Goal: Task Accomplishment & Management: Use online tool/utility

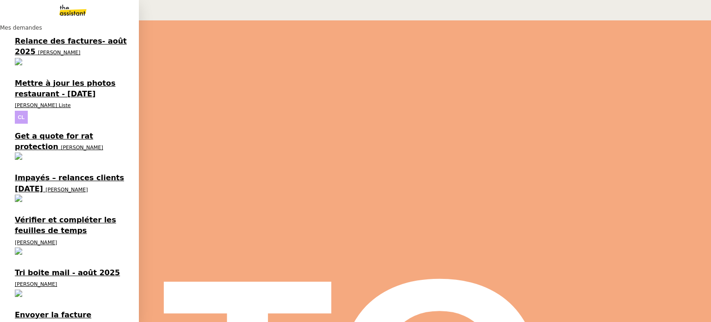
drag, startPoint x: 31, startPoint y: 179, endPoint x: 69, endPoint y: 176, distance: 38.2
click at [65, 321] on span "[PERSON_NAME]" at bounding box center [86, 326] width 42 height 6
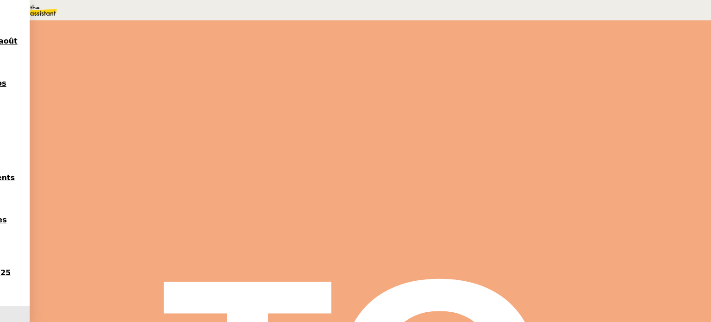
click at [119, 311] on label "•••" at bounding box center [127, 314] width 17 height 6
click at [0, 0] on input "•••" at bounding box center [0, 0] width 0 height 0
click at [119, 299] on span "•••" at bounding box center [127, 302] width 17 height 6
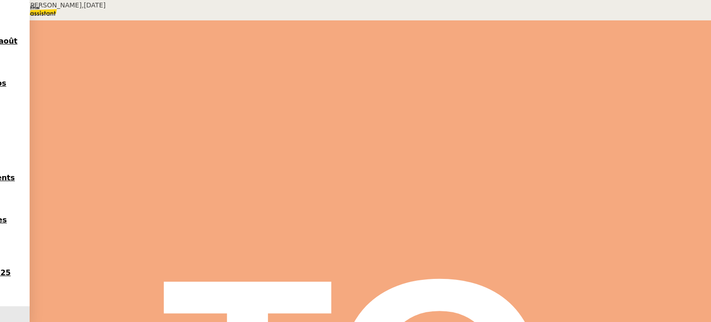
click at [182, 199] on span "il y a 4 minutes" at bounding box center [164, 201] width 36 height 5
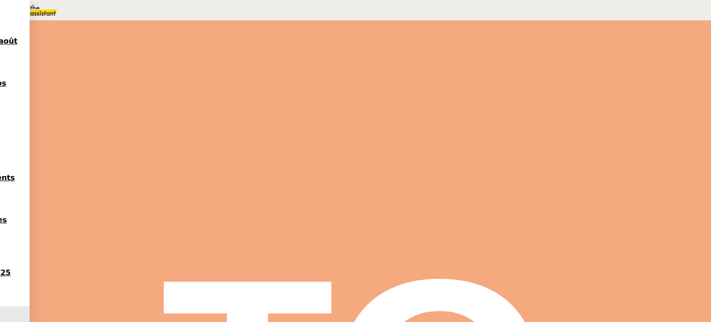
copy link "[PERSON_NAME]"
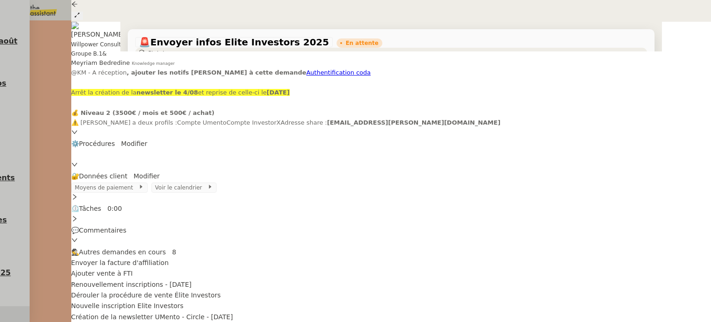
click at [166, 249] on span "Autres demandes en cours" at bounding box center [122, 251] width 87 height 7
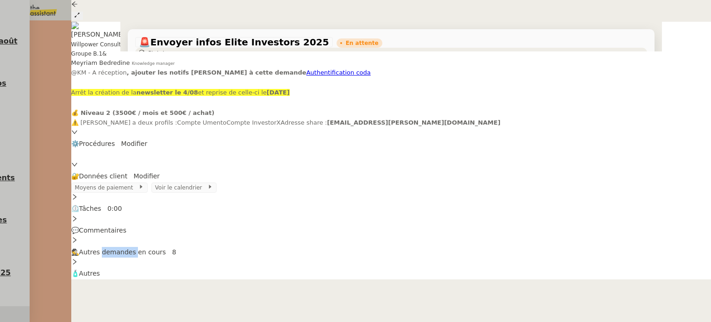
click at [166, 249] on span "Autres demandes en cours" at bounding box center [122, 251] width 87 height 7
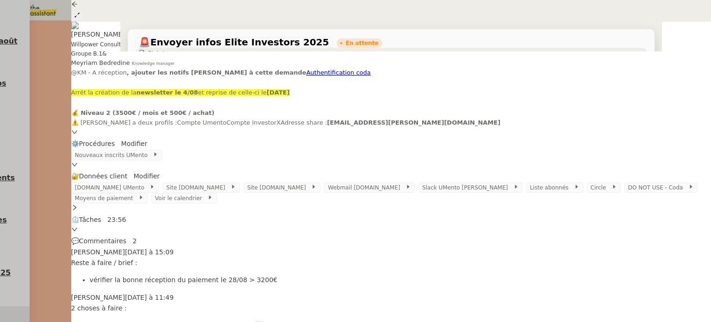
scroll to position [182, 0]
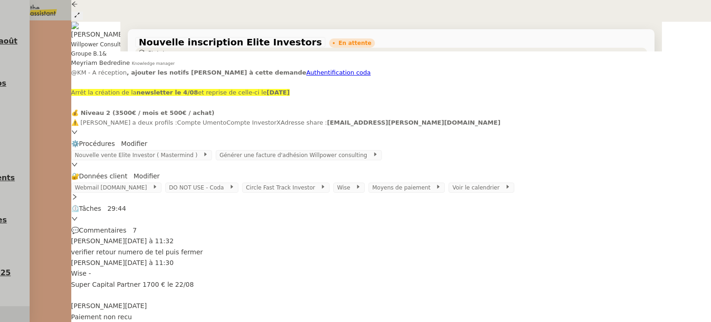
scroll to position [372, 0]
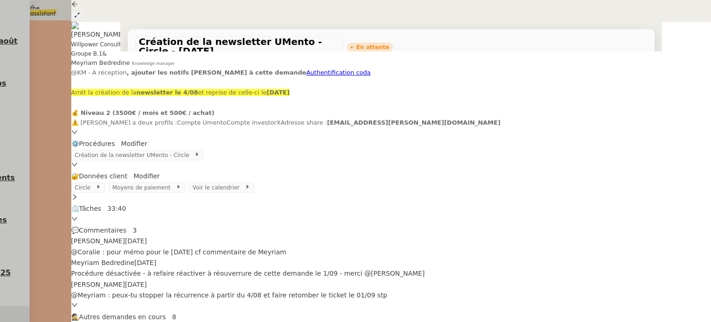
click at [6, 177] on div at bounding box center [355, 161] width 711 height 322
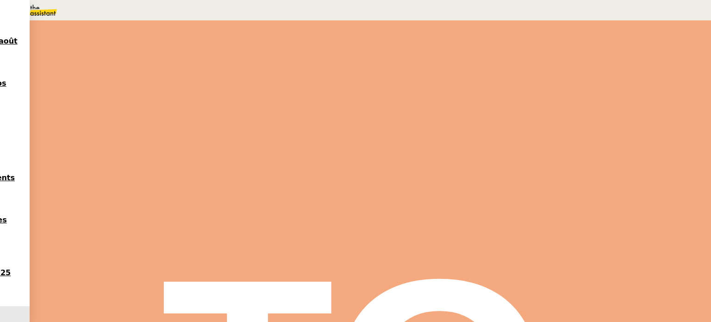
click at [365, 110] on icon at bounding box center [367, 109] width 5 height 0
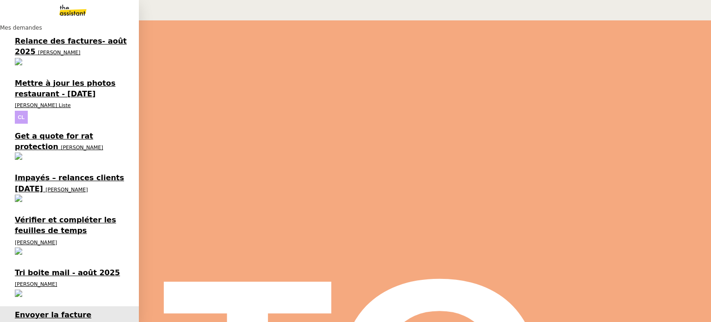
click at [37, 268] on span "Tri boite mail - août 2025" at bounding box center [67, 272] width 105 height 9
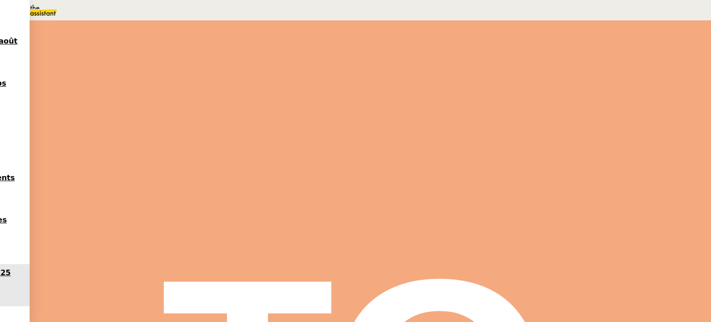
scroll to position [93, 0]
click at [151, 265] on button at bounding box center [132, 265] width 37 height 0
click at [127, 260] on icon at bounding box center [123, 263] width 7 height 7
click at [44, 49] on span "Déverrouiller" at bounding box center [26, 45] width 35 height 7
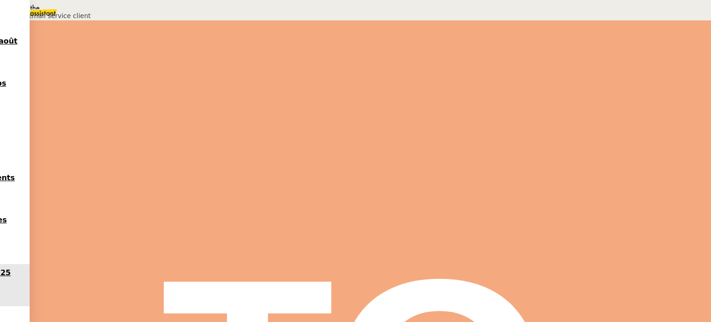
click at [278, 74] on div "Url [URL][DOMAIN_NAME] Identifiant [EMAIL_ADDRESS][DOMAIN_NAME][PERSON_NAME] Mo…" at bounding box center [139, 59] width 278 height 75
click at [72, 41] on link "[URL][DOMAIN_NAME]" at bounding box center [36, 37] width 72 height 7
click at [329, 97] on nz-modal-container "Adresse email service client Url [URL][DOMAIN_NAME] Identifiant [EMAIL_ADDRESS]…" at bounding box center [355, 48] width 711 height 97
click at [151, 265] on div at bounding box center [132, 265] width 37 height 0
click at [127, 260] on icon at bounding box center [123, 263] width 7 height 7
